Goal: Information Seeking & Learning: Learn about a topic

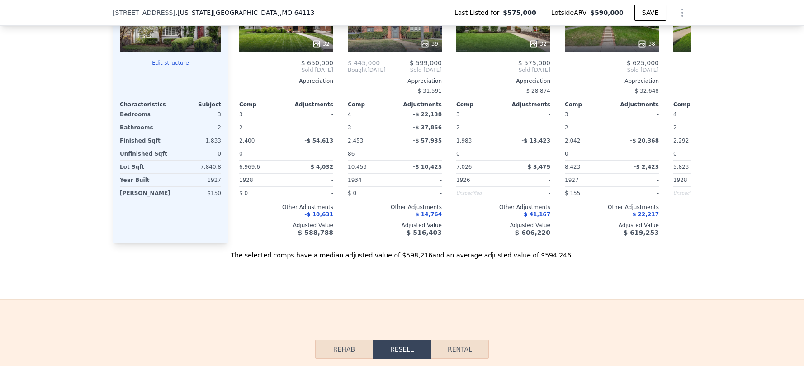
scroll to position [992, 0]
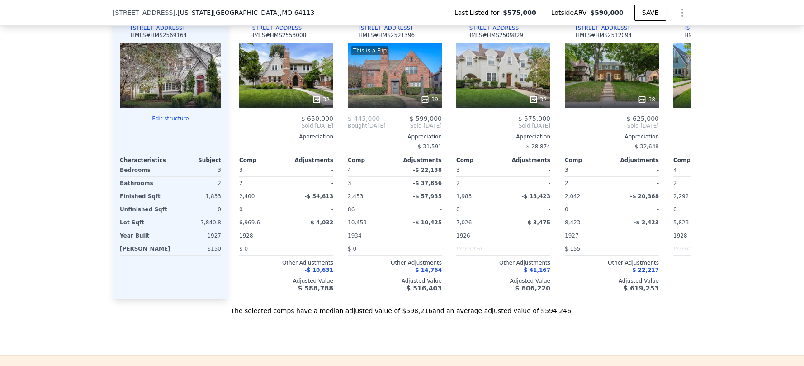
click at [155, 90] on div at bounding box center [170, 74] width 101 height 65
click at [170, 294] on div "Subject Property [STREET_ADDRESS][GEOGRAPHIC_DATA] # HMS2569164 Edit structure …" at bounding box center [171, 153] width 116 height 291
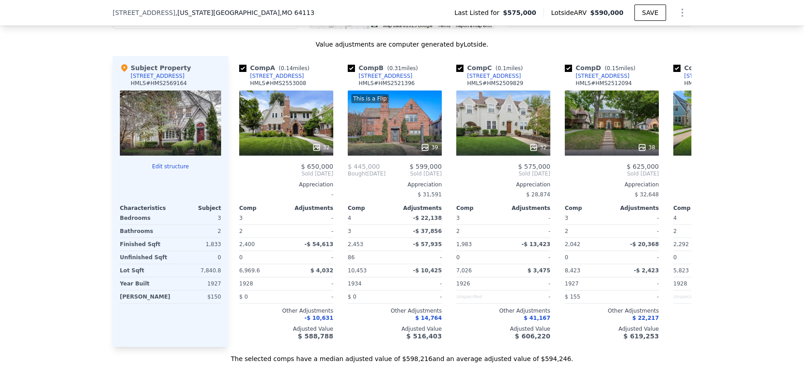
scroll to position [937, 0]
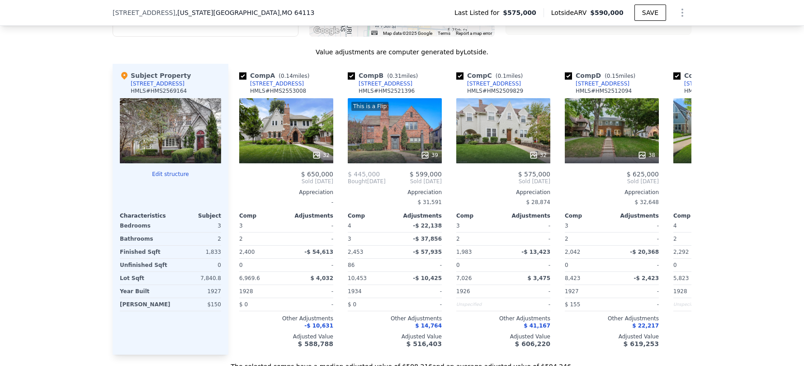
click at [146, 87] on div "[STREET_ADDRESS]" at bounding box center [158, 83] width 54 height 7
click at [147, 87] on div "[STREET_ADDRESS]" at bounding box center [158, 83] width 54 height 7
click at [151, 112] on div at bounding box center [170, 130] width 101 height 65
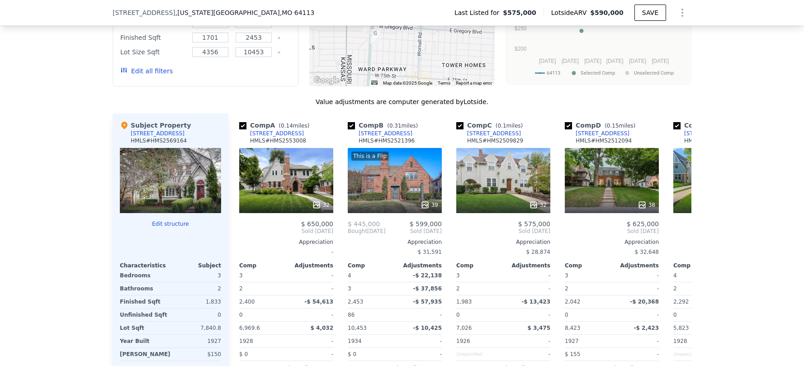
scroll to position [0, 0]
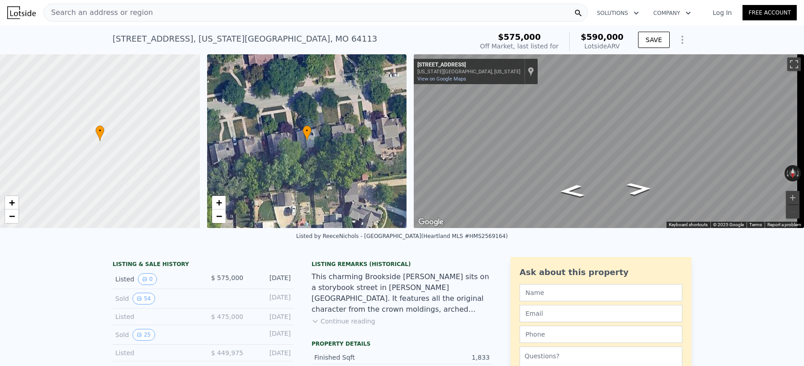
click at [677, 41] on icon "Show Options" at bounding box center [682, 39] width 11 height 11
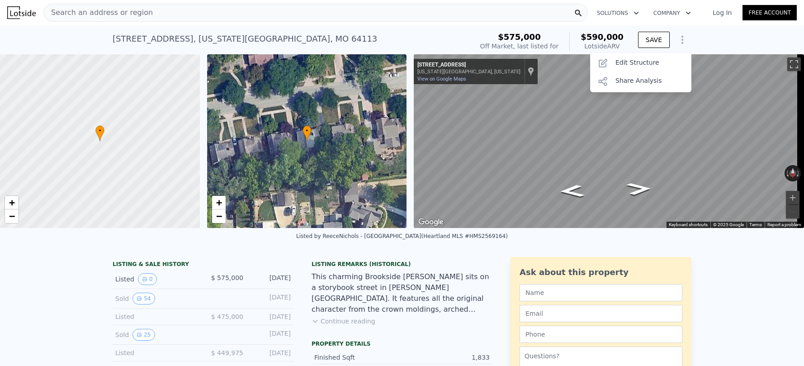
click at [743, 250] on div "Listed by ReeceNichols - [GEOGRAPHIC_DATA] (Heartland MLS #HMS2569164)" at bounding box center [402, 239] width 804 height 22
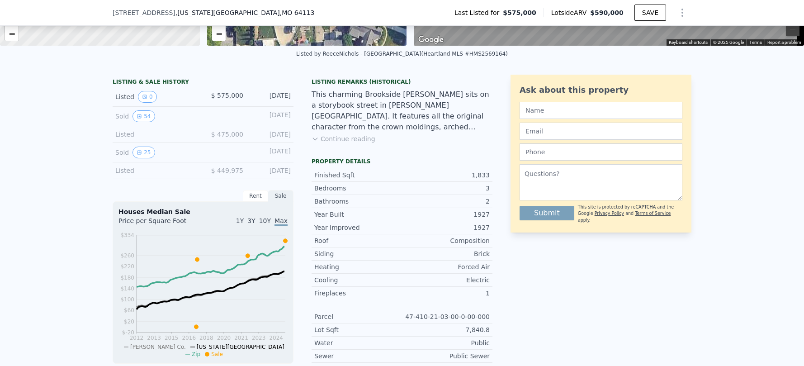
scroll to position [180, 0]
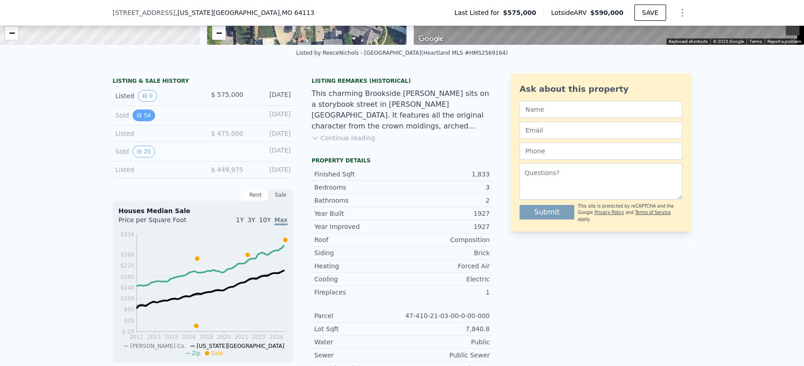
click at [141, 121] on button "54" at bounding box center [143, 115] width 22 height 12
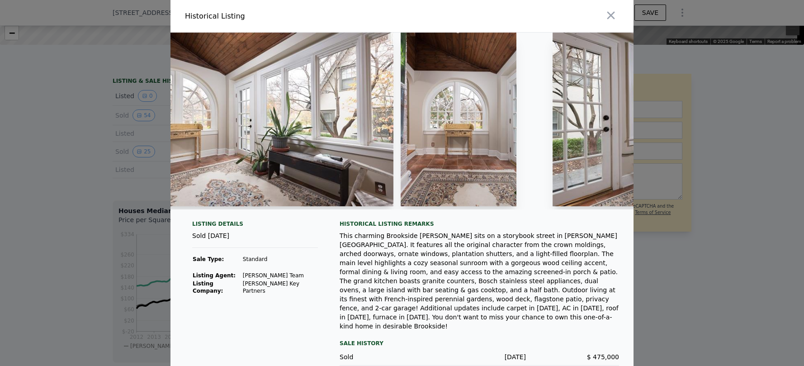
scroll to position [0, 2518]
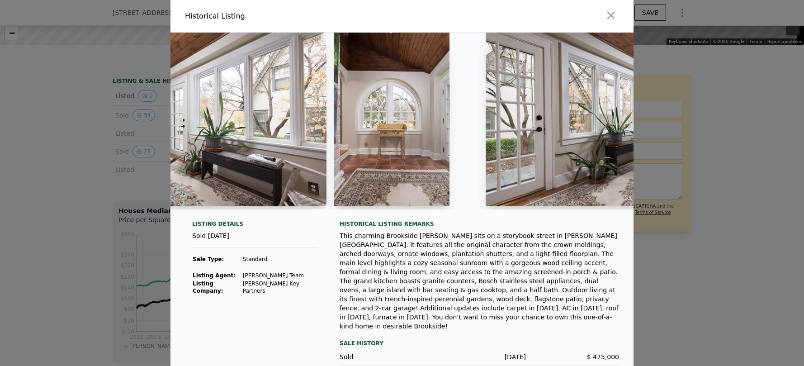
click at [440, 137] on img at bounding box center [392, 120] width 116 height 174
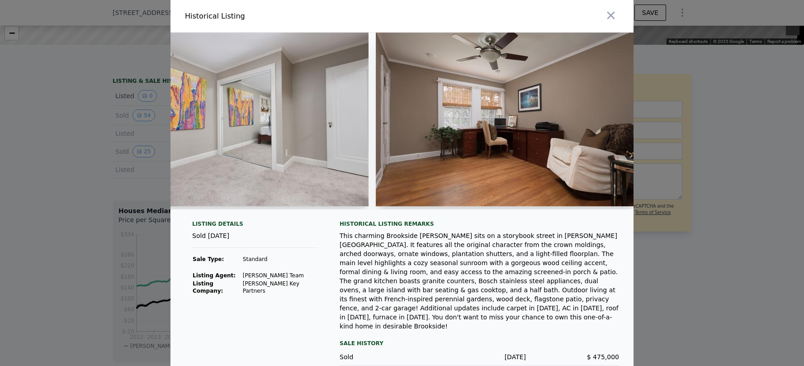
scroll to position [0, 7957]
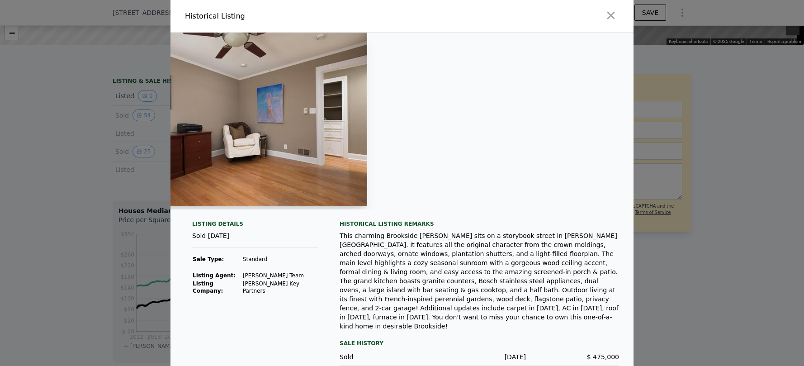
drag, startPoint x: 491, startPoint y: 215, endPoint x: 511, endPoint y: 215, distance: 20.4
click at [511, 215] on div at bounding box center [401, 125] width 463 height 184
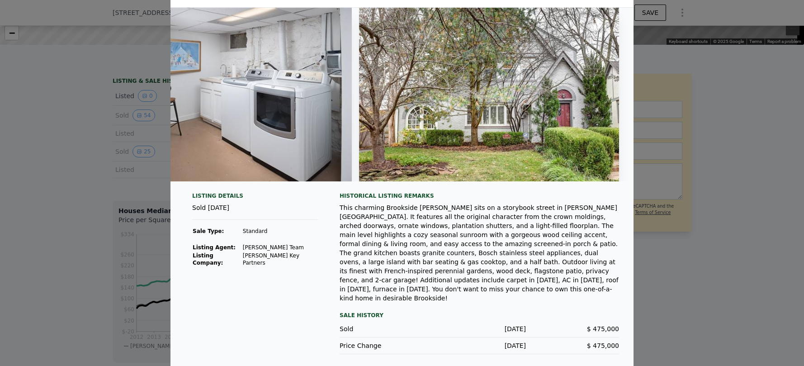
scroll to position [0, 0]
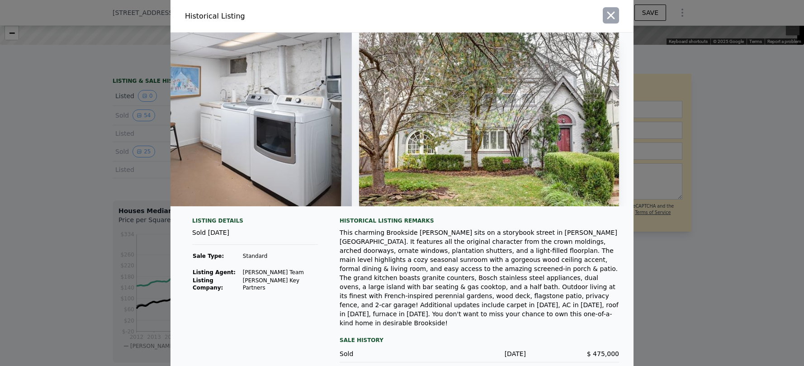
click at [608, 12] on icon "button" at bounding box center [610, 15] width 13 height 13
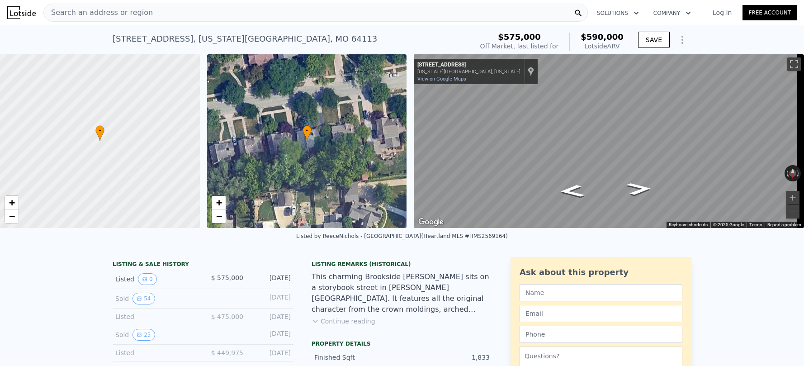
click at [119, 8] on span "Search an address or region" at bounding box center [98, 12] width 109 height 11
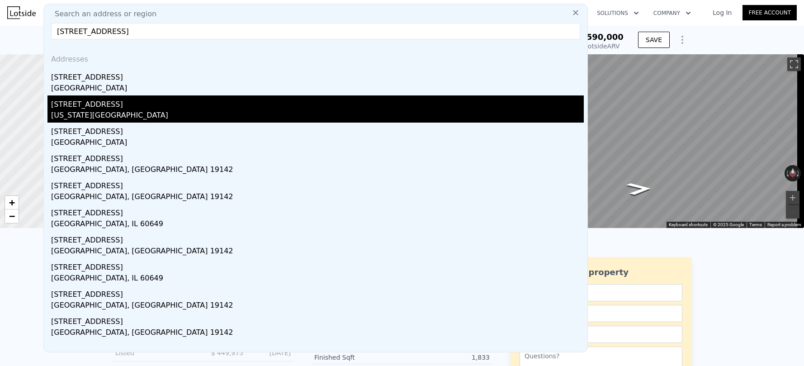
type input "[STREET_ADDRESS]"
click at [127, 102] on div "[STREET_ADDRESS]" at bounding box center [317, 102] width 533 height 14
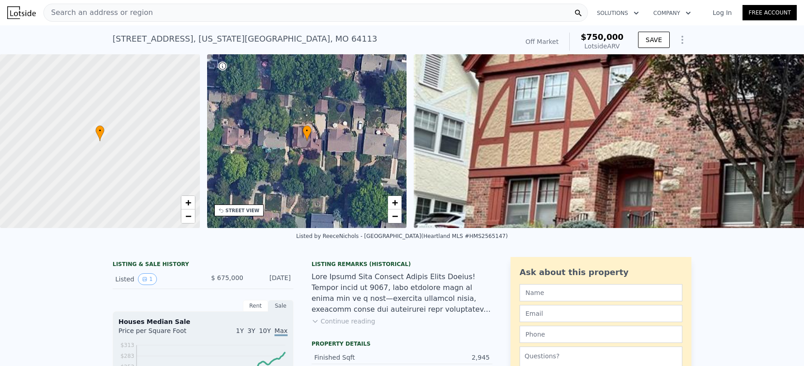
click at [628, 149] on img at bounding box center [812, 141] width 797 height 174
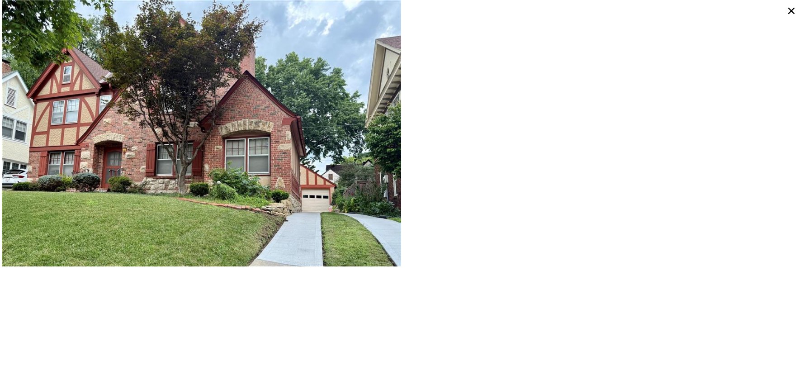
type input "1701"
type input "2453"
type input "4356"
type input "10453"
checkbox input "false"
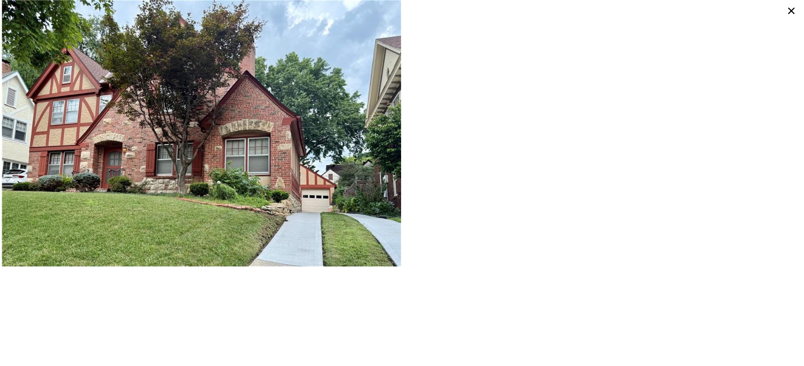
type input "$ 590,000"
type input "-$ 63,069"
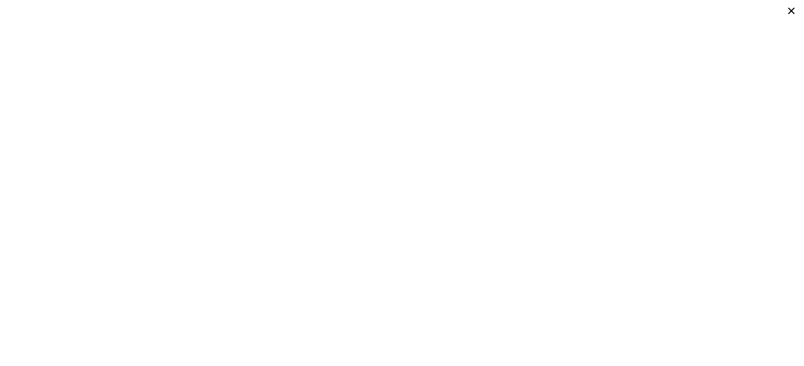
click at [789, 10] on icon at bounding box center [791, 11] width 14 height 14
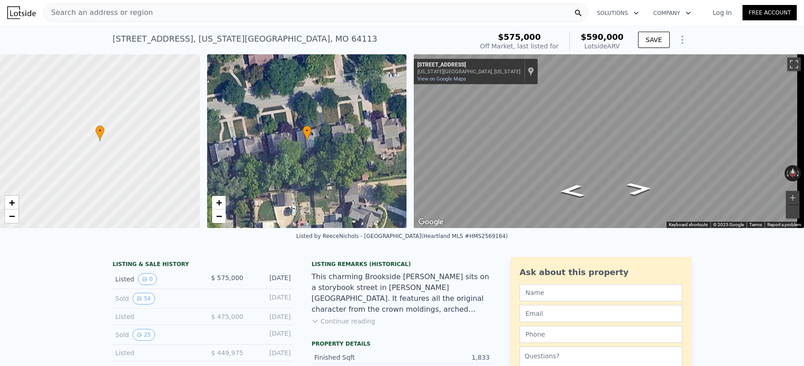
click at [167, 9] on div "Search an address or region" at bounding box center [315, 13] width 544 height 18
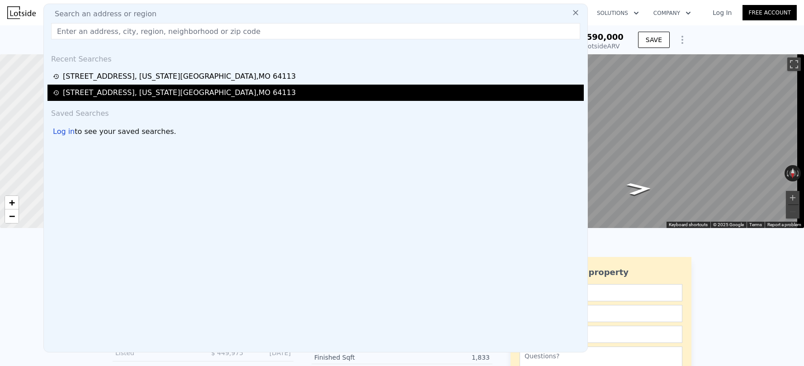
click at [134, 93] on div "[STREET_ADDRESS][US_STATE]" at bounding box center [179, 92] width 233 height 11
type input "2252"
type input "2970"
type input "5203"
type input "11735"
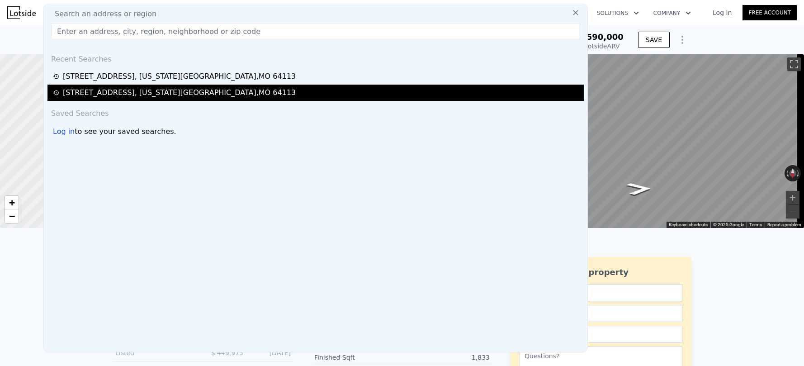
checkbox input "true"
type input "$ 750,000"
type input "-$ 17,770"
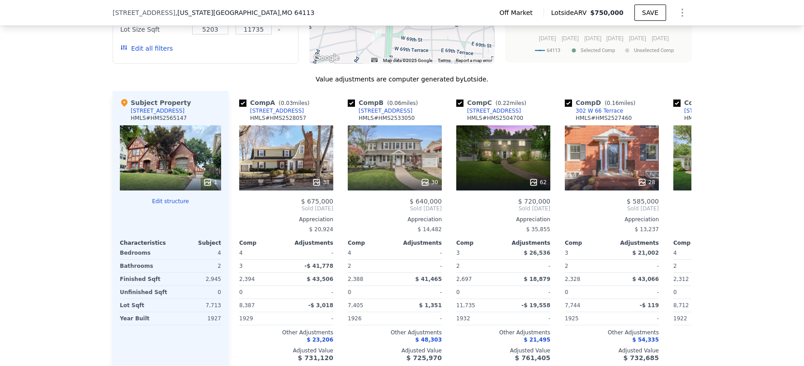
scroll to position [924, 0]
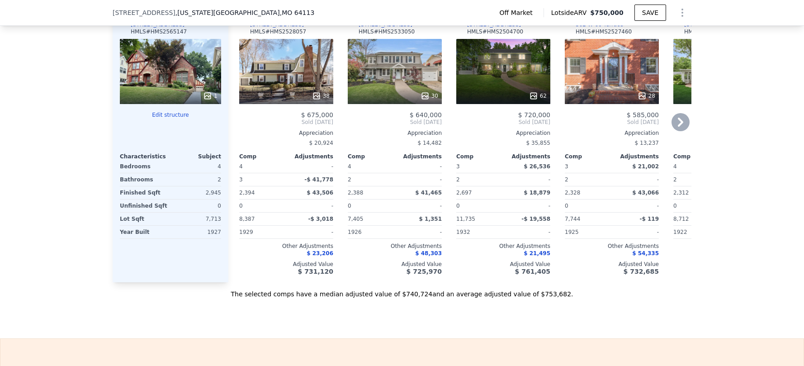
click at [681, 127] on icon at bounding box center [680, 122] width 18 height 18
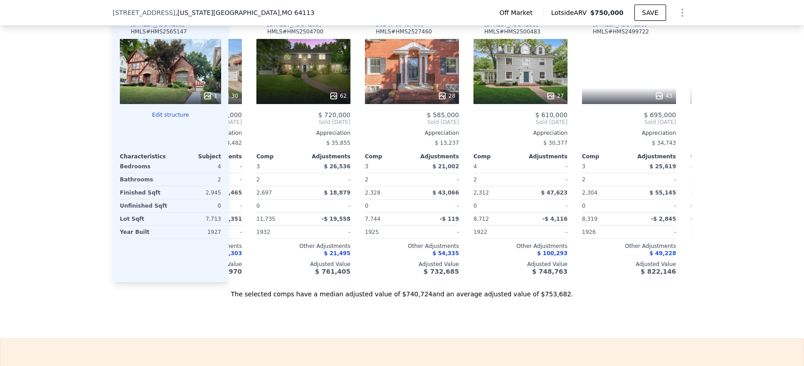
scroll to position [0, 217]
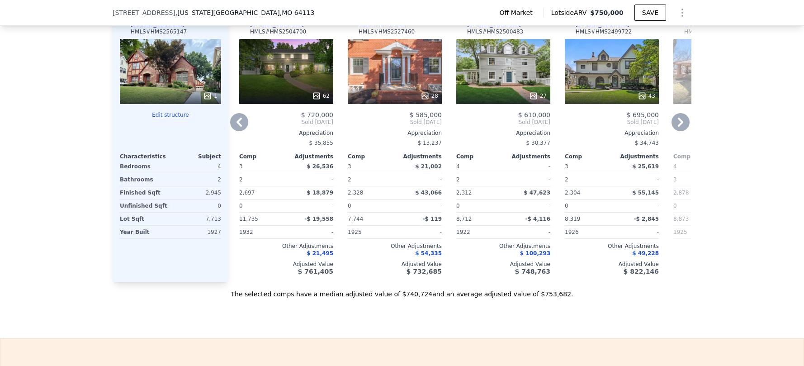
click at [679, 131] on icon at bounding box center [680, 122] width 18 height 18
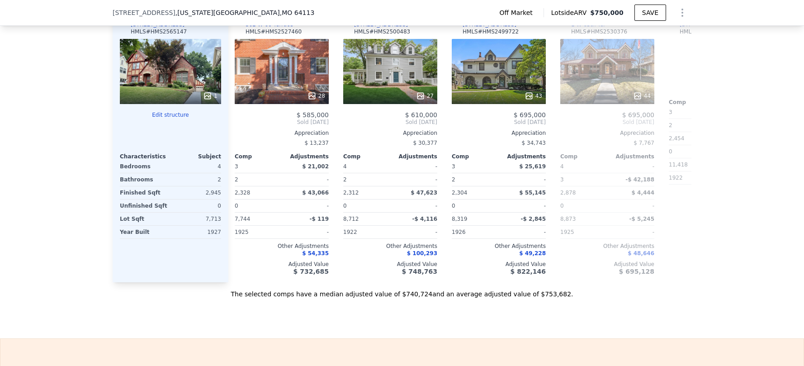
scroll to position [0, 434]
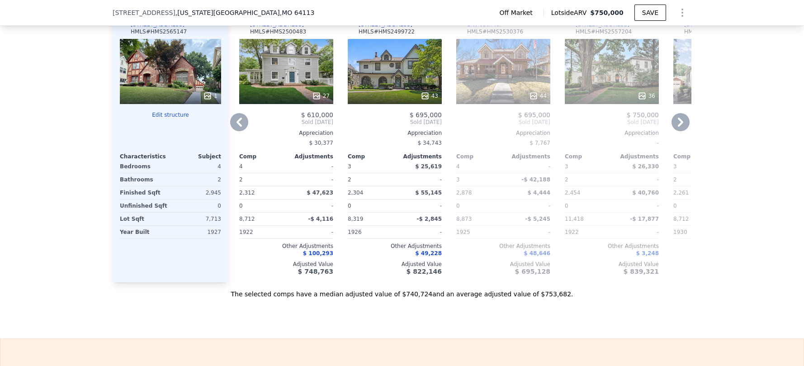
click at [679, 131] on icon at bounding box center [680, 122] width 18 height 18
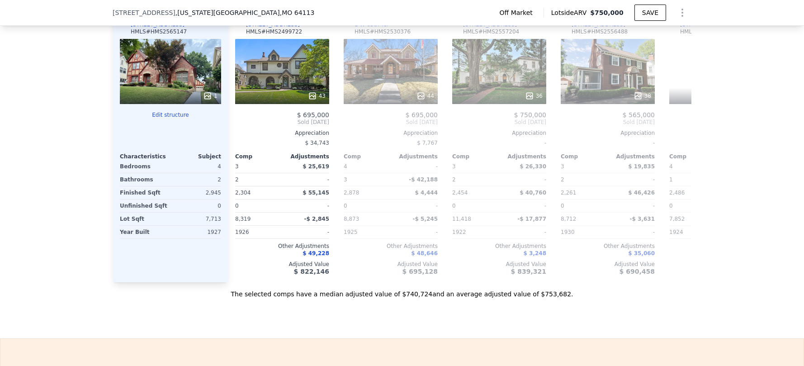
scroll to position [0, 651]
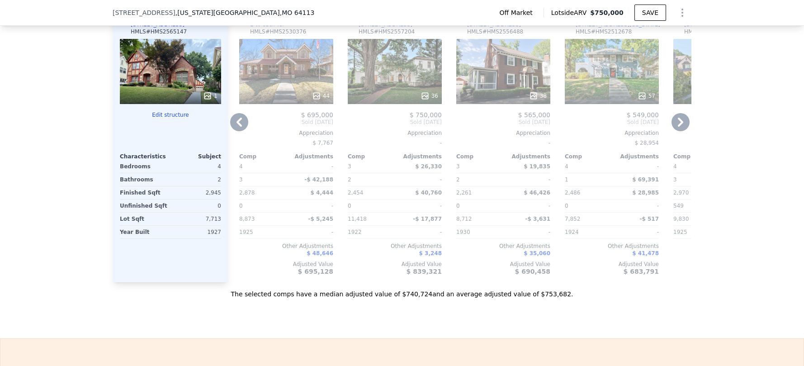
click at [679, 131] on icon at bounding box center [680, 122] width 18 height 18
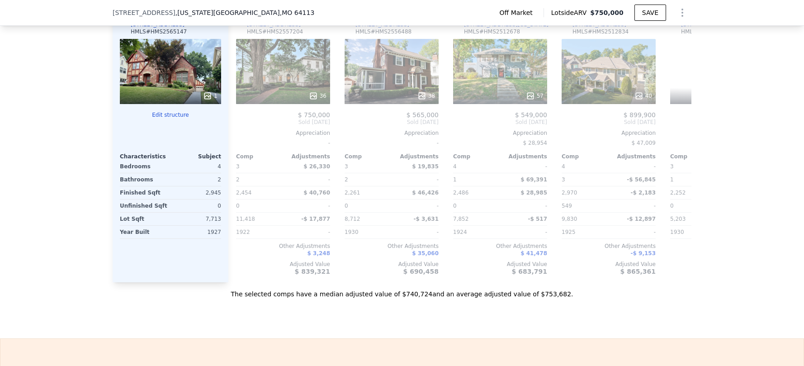
scroll to position [0, 861]
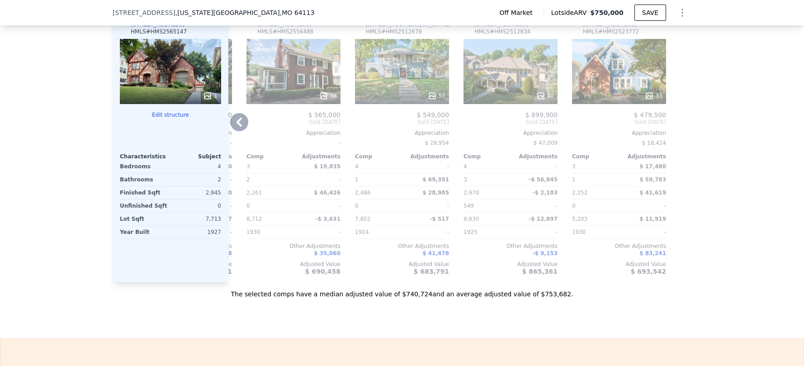
click at [234, 127] on icon at bounding box center [239, 122] width 18 height 18
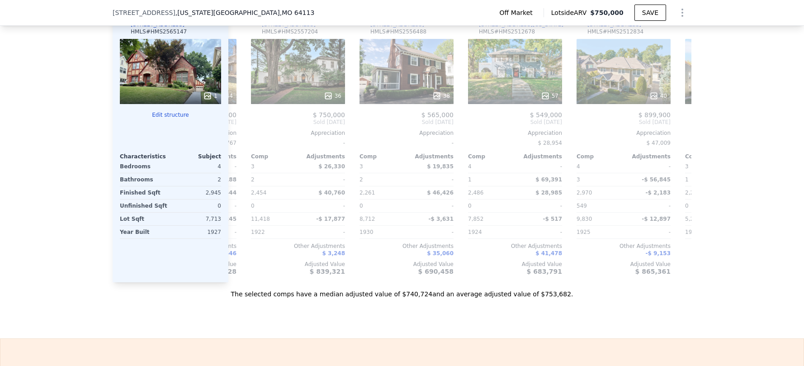
scroll to position [0, 644]
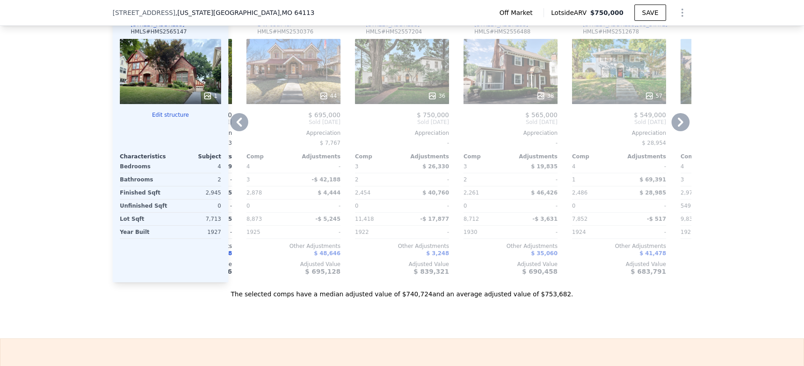
click at [234, 127] on icon at bounding box center [239, 122] width 18 height 18
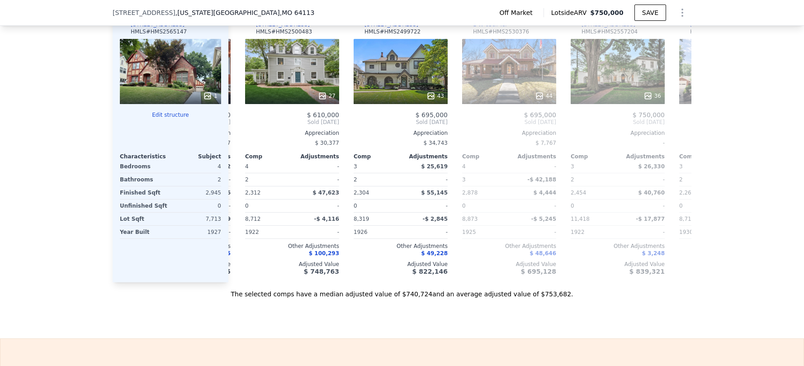
scroll to position [0, 427]
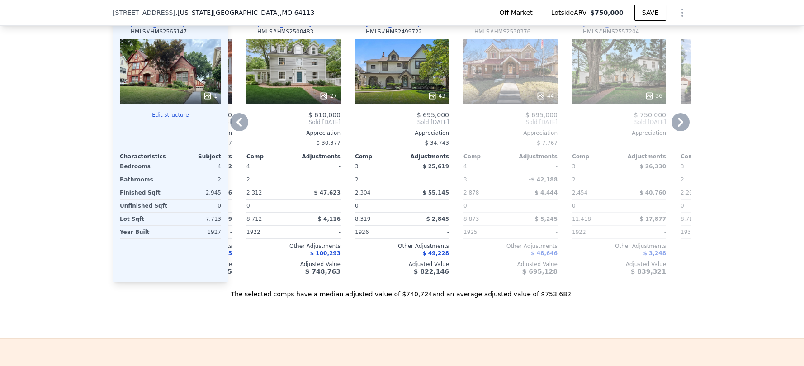
click at [234, 127] on icon at bounding box center [239, 122] width 18 height 18
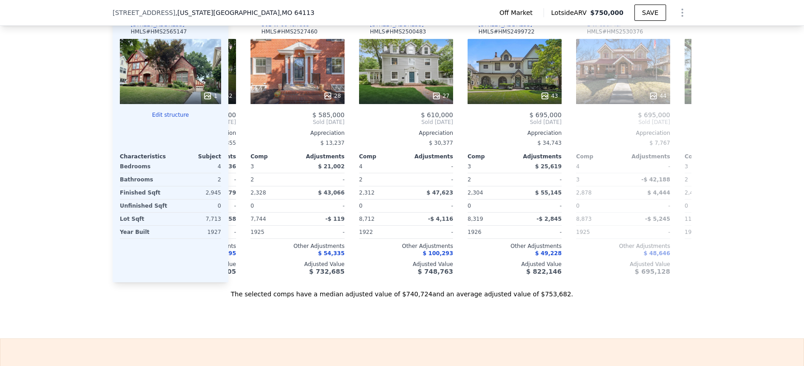
scroll to position [0, 210]
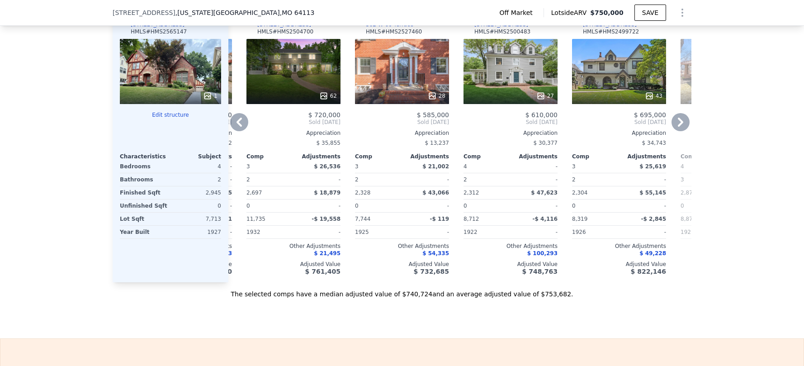
click at [234, 127] on icon at bounding box center [239, 122] width 18 height 18
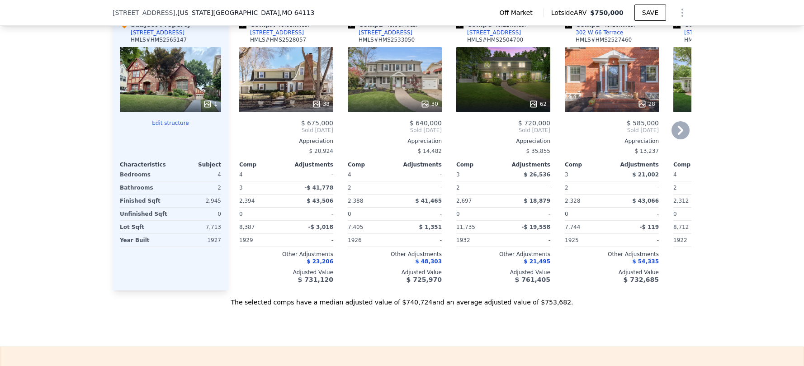
scroll to position [915, 0]
